Goal: Information Seeking & Learning: Learn about a topic

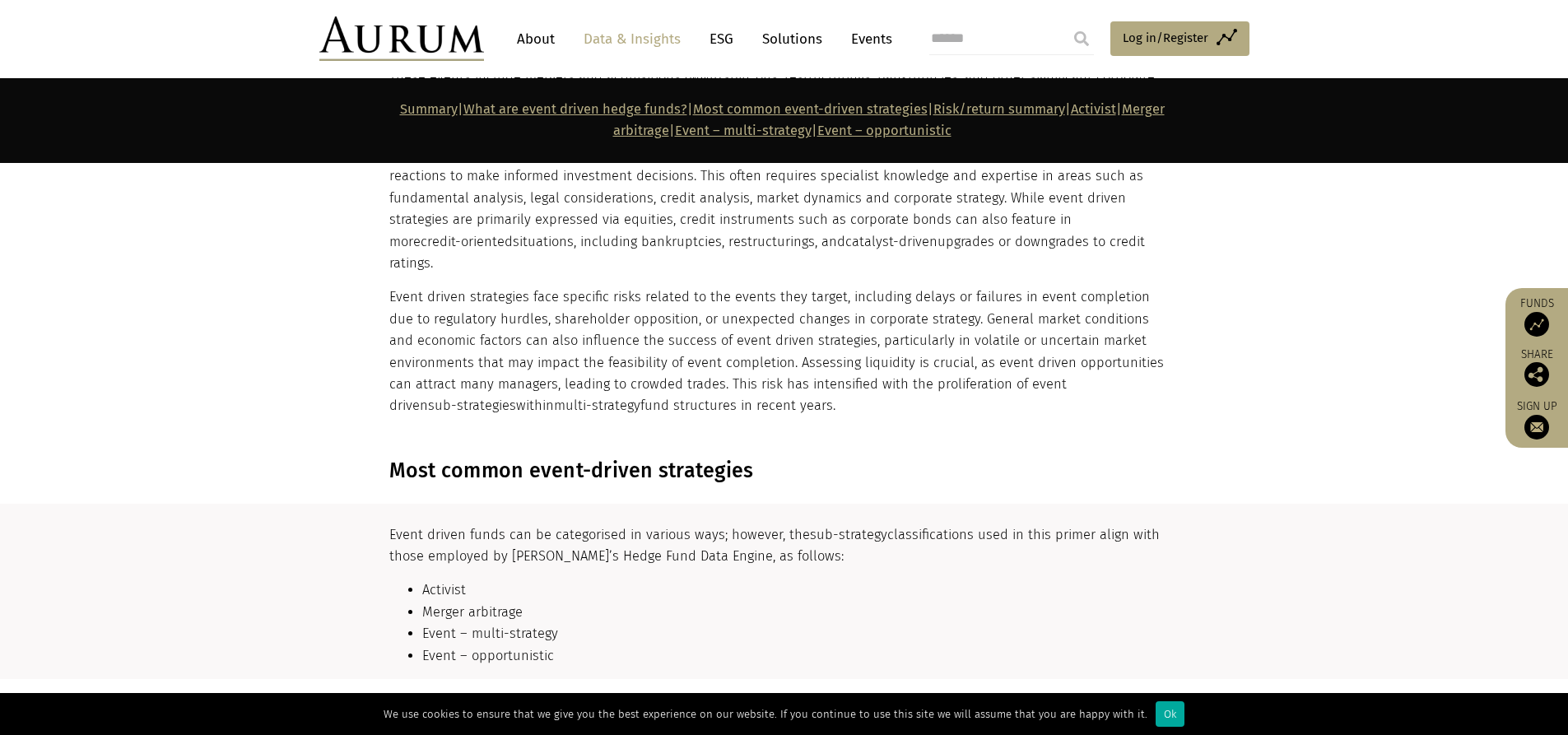
scroll to position [1756, 0]
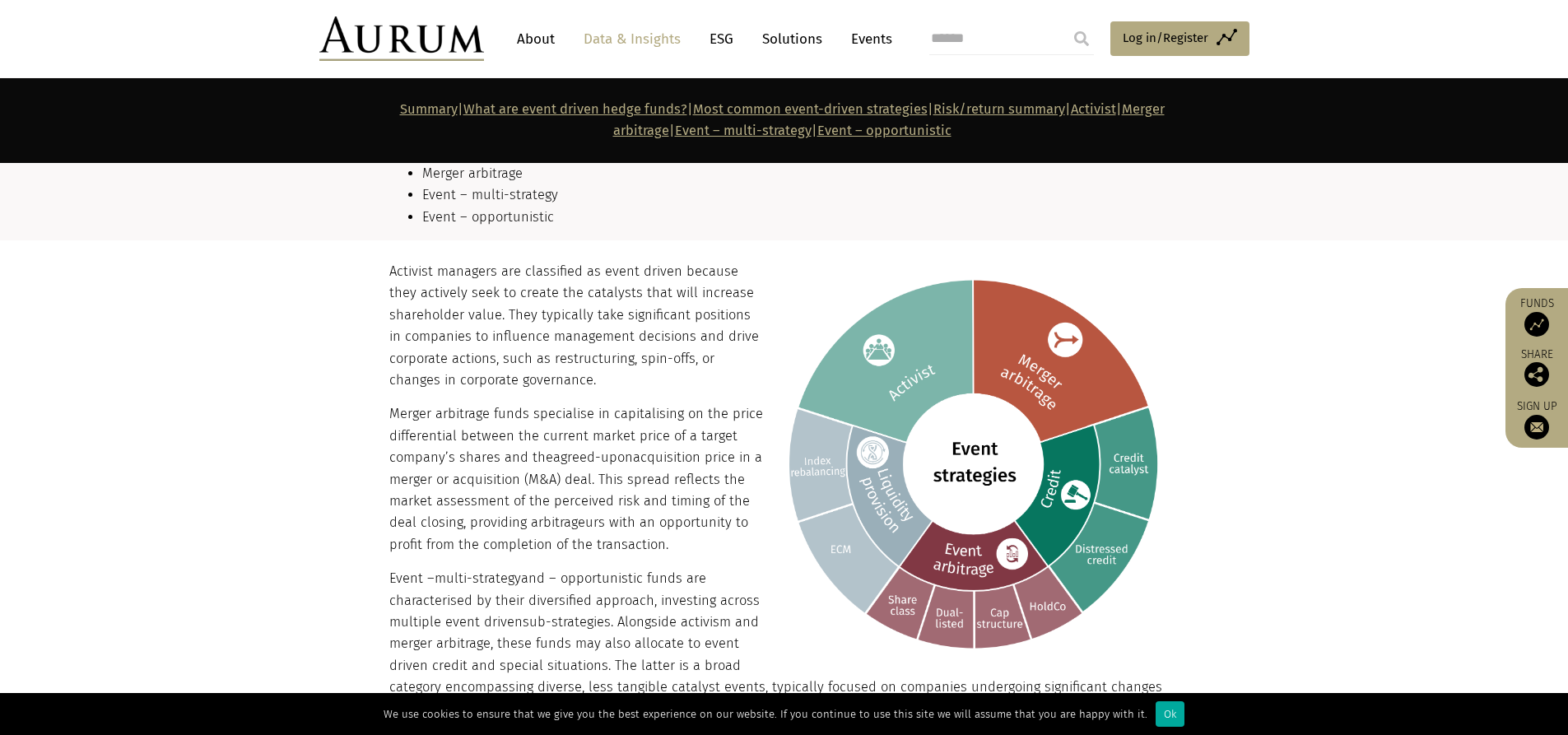
click at [222, 382] on section "Activist managers are classified as event driven because they actively seek to …" at bounding box center [784, 671] width 1568 height 863
click at [257, 438] on section "Activist managers are classified as event driven because they actively seek to …" at bounding box center [784, 671] width 1568 height 863
drag, startPoint x: 535, startPoint y: 285, endPoint x: 535, endPoint y: 300, distance: 15.0
click at [535, 300] on p "Activist managers are classified as event driven because they actively seek to …" at bounding box center [782, 325] width 786 height 130
click at [195, 312] on section "Activist managers are classified as event driven because they actively seek to …" at bounding box center [784, 671] width 1568 height 863
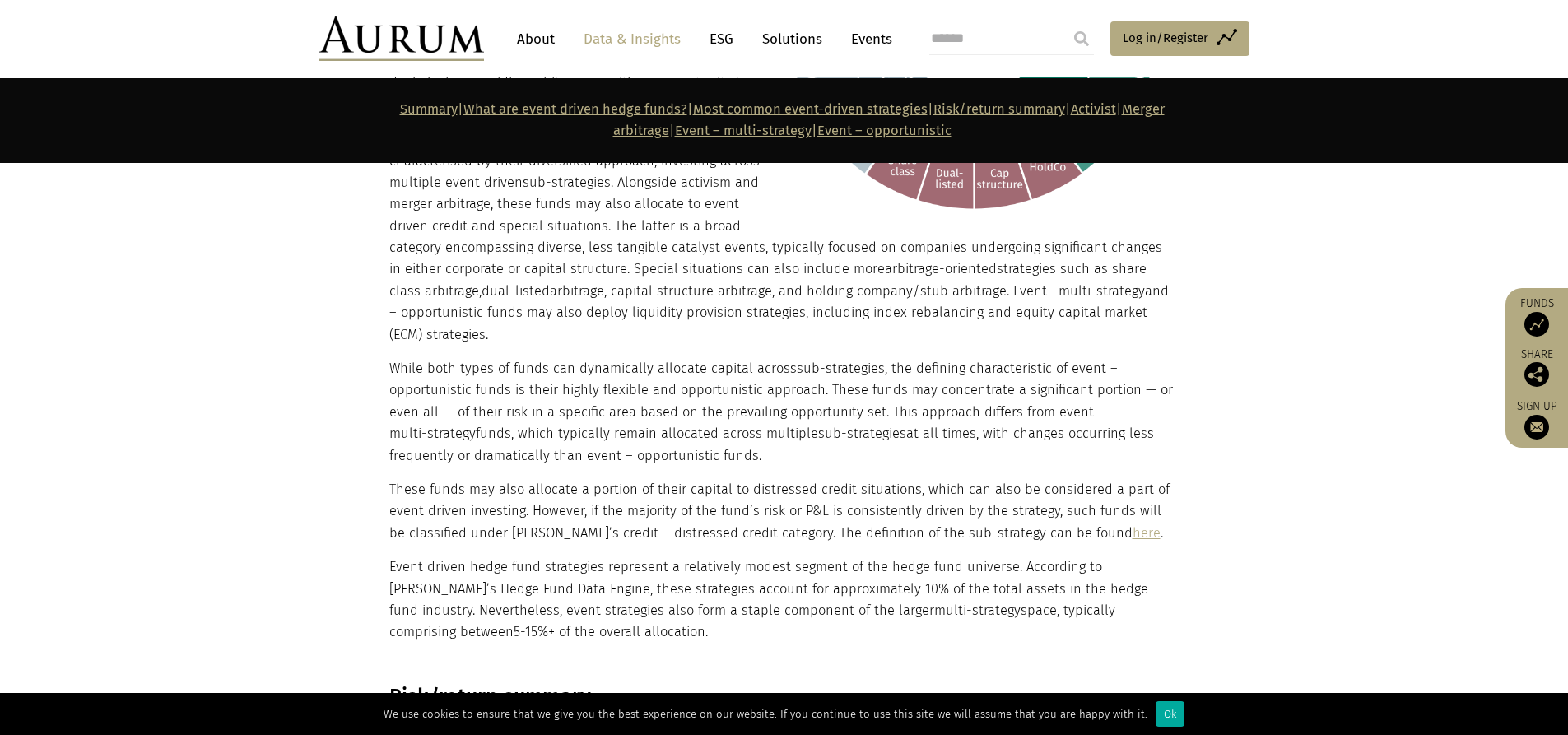
scroll to position [2634, 0]
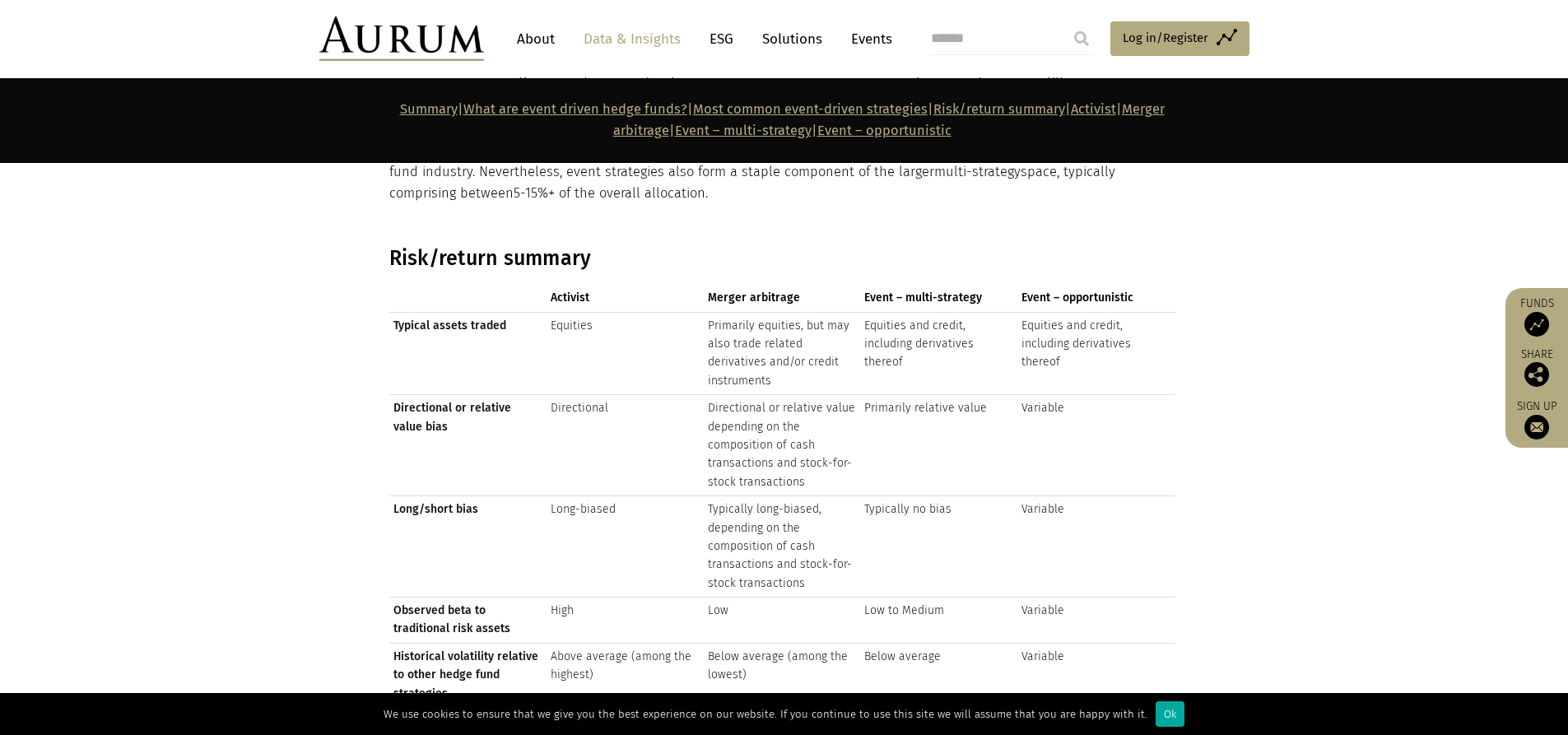
click at [222, 430] on section "Risk/return summary Activist Merger arbitrage Event – multi-strategy Event – op…" at bounding box center [784, 528] width 1568 height 607
click at [120, 305] on section "Risk/return summary Activist Merger arbitrage Event – multi-strategy Event – op…" at bounding box center [784, 528] width 1568 height 607
click at [284, 327] on section "Risk/return summary Activist Merger arbitrage Event – multi-strategy Event – op…" at bounding box center [784, 528] width 1568 height 607
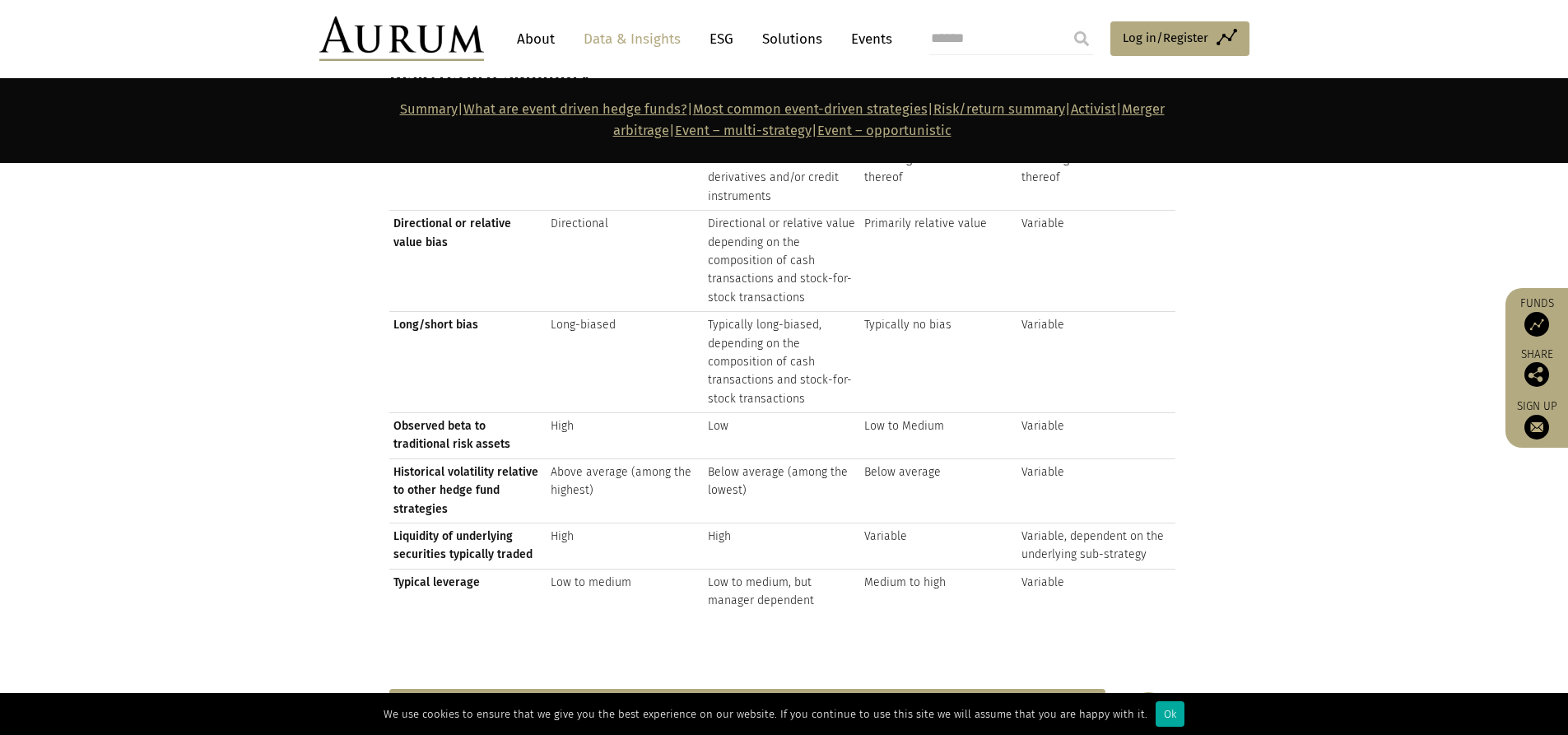
scroll to position [2781, 0]
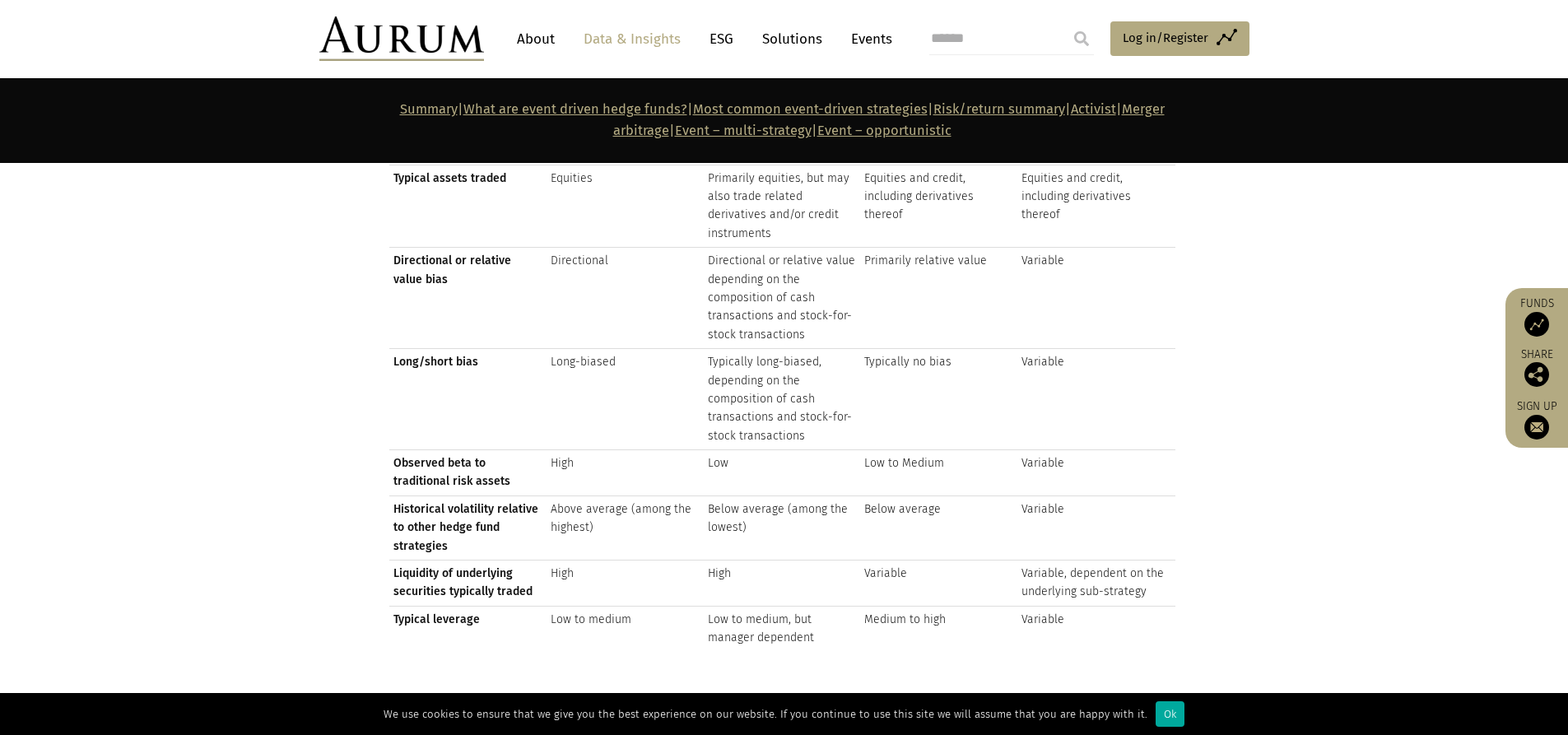
click at [151, 421] on section "Risk/return summary Activist Merger arbitrage Event – multi-strategy Event – op…" at bounding box center [784, 381] width 1568 height 607
click at [167, 420] on section "Risk/return summary Activist Merger arbitrage Event – multi-strategy Event – op…" at bounding box center [784, 381] width 1568 height 607
drag, startPoint x: 160, startPoint y: 381, endPoint x: 148, endPoint y: 383, distance: 12.2
click at [160, 383] on section "Risk/return summary Activist Merger arbitrage Event – multi-strategy Event – op…" at bounding box center [784, 381] width 1568 height 607
